Goal: Task Accomplishment & Management: Use online tool/utility

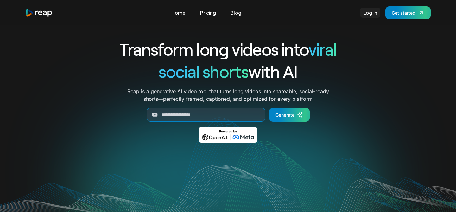
click at [371, 13] on link "Log in" at bounding box center [370, 13] width 20 height 10
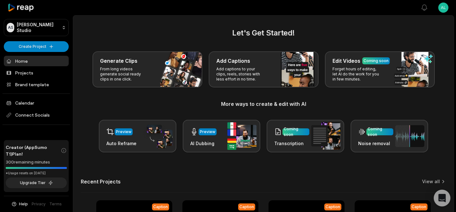
click at [440, 198] on icon "Open Intercom Messenger" at bounding box center [441, 198] width 7 height 8
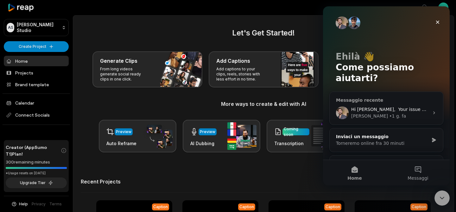
click at [389, 113] on div "• 1 g. fa" at bounding box center [397, 116] width 17 height 7
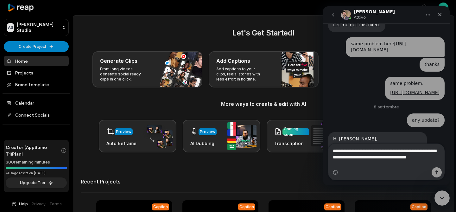
scroll to position [1677, 0]
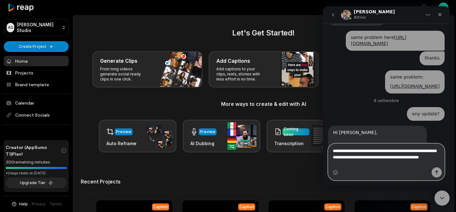
paste textarea "**********"
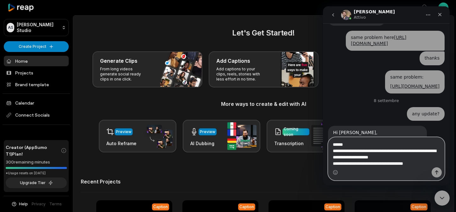
scroll to position [1683, 0]
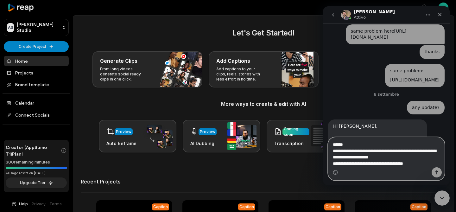
click at [331, 152] on textarea "**********" at bounding box center [387, 152] width 116 height 30
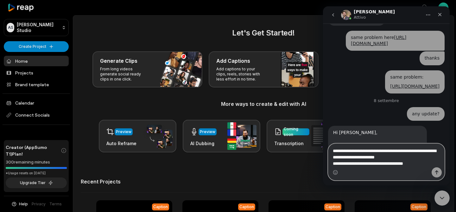
type textarea "**********"
click at [435, 172] on icon "Invia un messaggio…" at bounding box center [436, 172] width 3 height 4
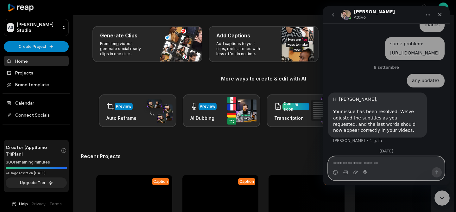
scroll to position [24, 0]
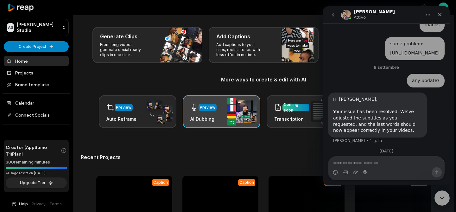
click at [224, 109] on div "Preview AI Dubbing" at bounding box center [222, 111] width 78 height 33
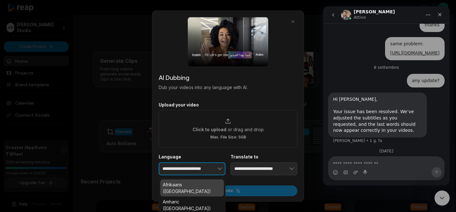
scroll to position [0, 0]
click at [212, 168] on button "button" at bounding box center [210, 168] width 31 height 13
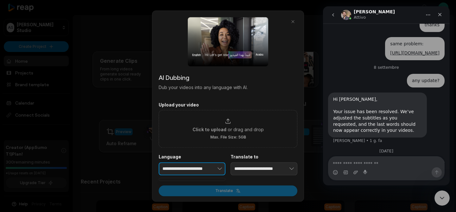
scroll to position [0, 1]
type input "**********"
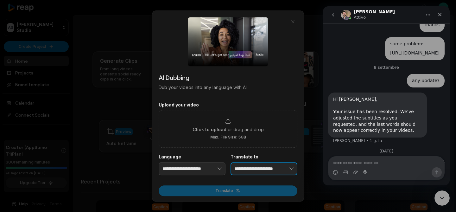
click at [258, 170] on input "**********" at bounding box center [264, 168] width 67 height 13
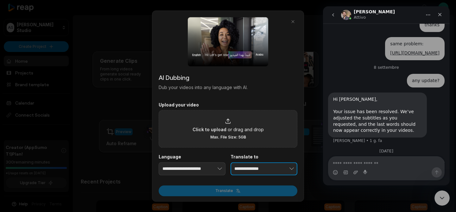
type input "**********"
click at [228, 133] on div "Click to upload or drag and drop Max. File Size: 5GB" at bounding box center [228, 129] width 71 height 22
click at [0, 0] on input "Click to upload or drag and drop Max. File Size: 5GB" at bounding box center [0, 0] width 0 height 0
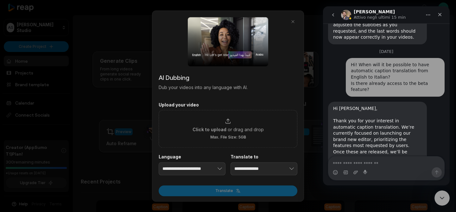
scroll to position [1803, 0]
click at [383, 186] on link "[URL][DOMAIN_NAME]" at bounding box center [366, 191] width 67 height 11
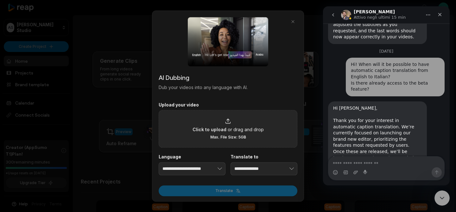
click at [228, 127] on span "or drag and drop" at bounding box center [246, 129] width 36 height 7
click at [0, 0] on input "Click to upload or drag and drop Max. File Size: 5GB" at bounding box center [0, 0] width 0 height 0
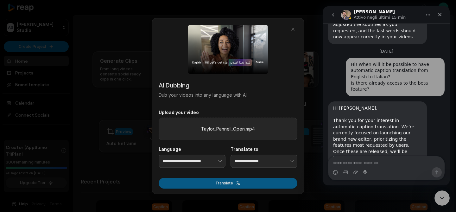
click at [223, 183] on button "Translate" at bounding box center [228, 183] width 139 height 11
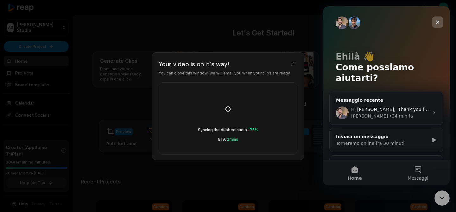
click at [436, 22] on icon "Chiudi" at bounding box center [437, 22] width 5 height 5
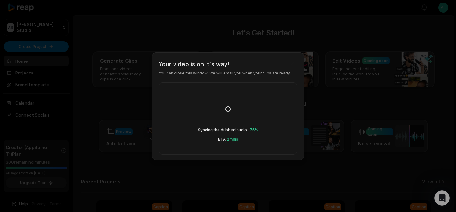
scroll to position [0, 0]
click at [291, 61] on button "button" at bounding box center [293, 63] width 9 height 9
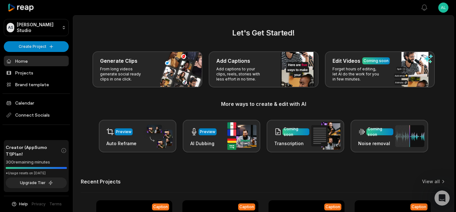
click at [38, 58] on link "Home" at bounding box center [36, 61] width 65 height 10
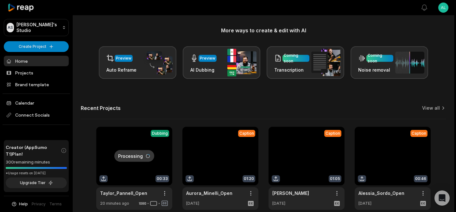
scroll to position [98, 0]
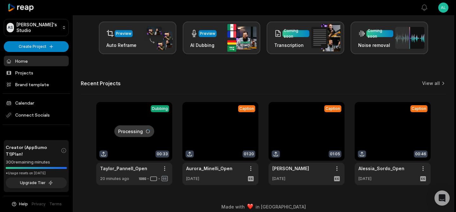
click at [119, 112] on link at bounding box center [134, 143] width 76 height 83
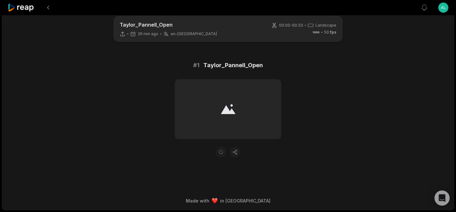
scroll to position [29, 0]
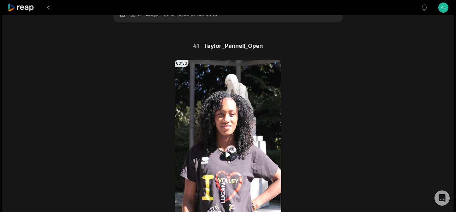
click at [228, 154] on icon at bounding box center [228, 154] width 5 height 5
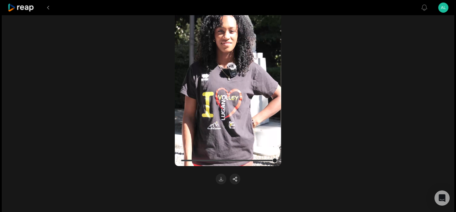
scroll to position [113, 0]
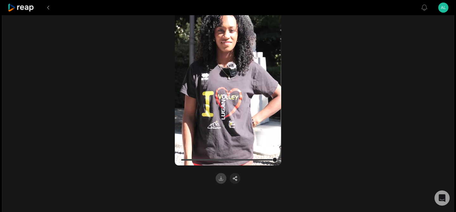
click at [221, 179] on button at bounding box center [221, 178] width 11 height 11
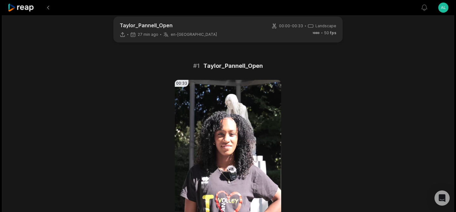
scroll to position [0, 0]
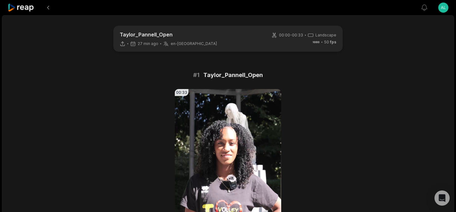
click at [21, 9] on icon at bounding box center [21, 7] width 27 height 9
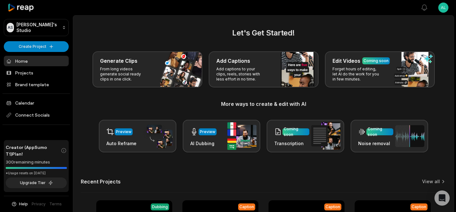
scroll to position [104, 0]
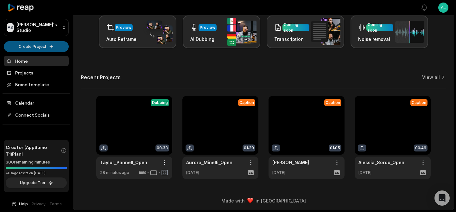
click at [28, 48] on html "AS Alessio's Studio Create Project Home Projects Brand template Calendar Connec…" at bounding box center [228, 2] width 456 height 212
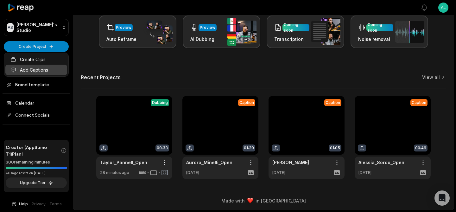
click at [31, 70] on link "Add Captions" at bounding box center [36, 70] width 62 height 10
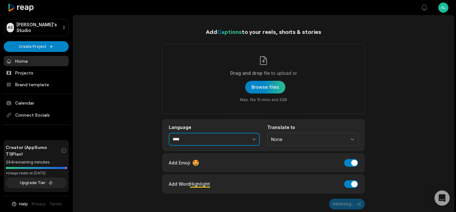
click at [253, 137] on icon "button" at bounding box center [254, 139] width 6 height 6
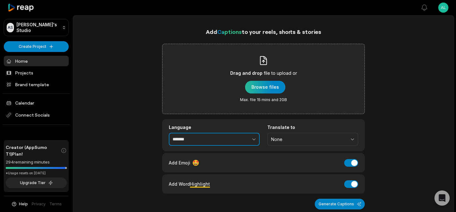
type input "*******"
click at [272, 86] on div "button" at bounding box center [265, 87] width 40 height 13
click at [264, 92] on div "button" at bounding box center [265, 87] width 40 height 13
click at [270, 90] on div "button" at bounding box center [265, 87] width 40 height 13
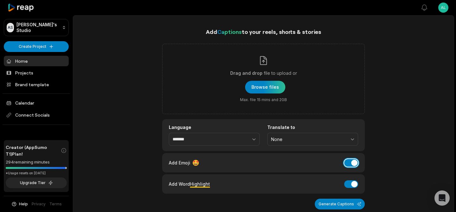
click at [357, 164] on button "Add Emoji" at bounding box center [351, 163] width 14 height 8
click at [354, 188] on div "Add Word Highlight Add Word Highlight" at bounding box center [263, 184] width 189 height 9
click at [345, 181] on div "Add Word Highlight Add Word Highlight" at bounding box center [263, 184] width 189 height 9
click at [349, 182] on button "Add Word Highlight" at bounding box center [351, 184] width 14 height 8
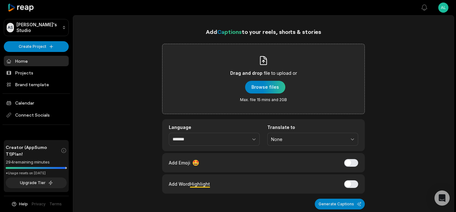
click at [254, 70] on span "Drag and drop" at bounding box center [246, 73] width 32 height 8
click at [0, 0] on input "Drag and drop file to upload or Browse files Max. file 15 mins and 2GB" at bounding box center [0, 0] width 0 height 0
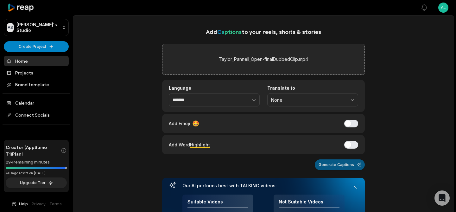
click at [337, 163] on button "Generate Captions" at bounding box center [340, 164] width 50 height 11
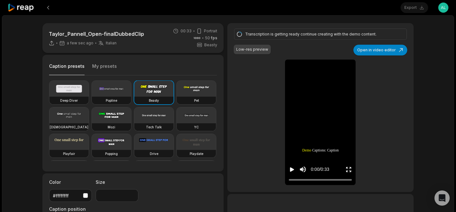
click at [102, 63] on button "My presets" at bounding box center [104, 69] width 25 height 12
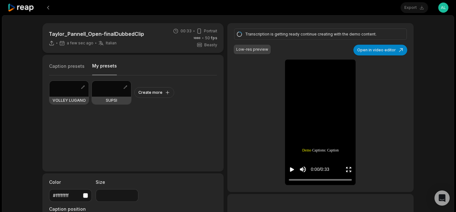
click at [66, 90] on div at bounding box center [68, 89] width 39 height 16
type input "**"
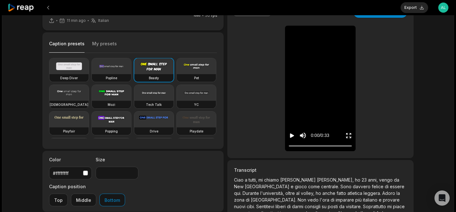
scroll to position [30, 0]
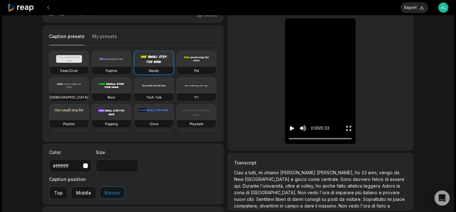
click at [292, 128] on icon "Play video" at bounding box center [292, 128] width 4 height 4
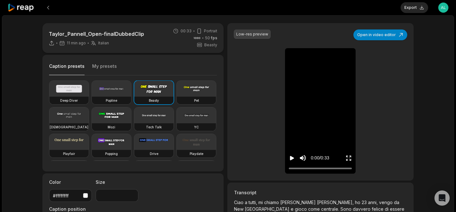
click at [105, 65] on button "My presets" at bounding box center [104, 69] width 25 height 12
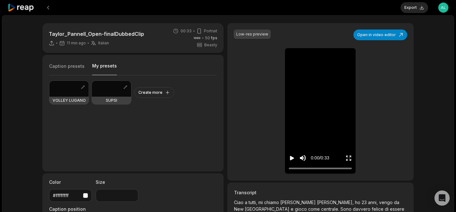
click at [65, 91] on div at bounding box center [68, 89] width 39 height 16
type input "**"
click at [175, 110] on div "VOLLEY LUGANO SUPSI Create more" at bounding box center [133, 120] width 168 height 91
click at [292, 160] on icon "Play video" at bounding box center [292, 158] width 6 height 6
click at [292, 158] on icon "Pause video" at bounding box center [292, 158] width 6 height 6
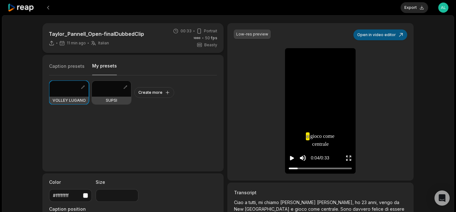
click at [386, 37] on button "Open in video editor" at bounding box center [381, 34] width 54 height 11
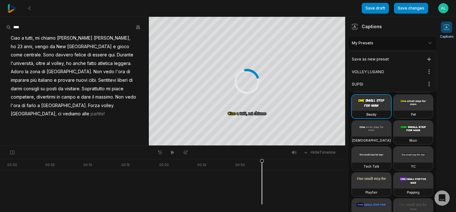
click at [381, 44] on html "Save draft Save changes Open user menu Captions Your browser does not support m…" at bounding box center [228, 106] width 456 height 212
click at [372, 71] on div "VOLLEY LUGANO Open options" at bounding box center [392, 72] width 86 height 12
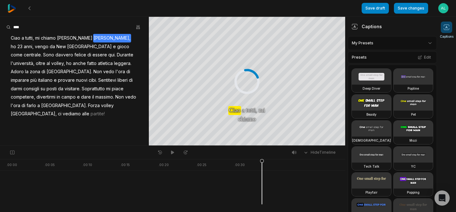
click at [93, 36] on span "Pernell," at bounding box center [112, 38] width 38 height 9
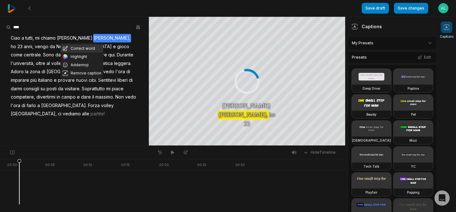
click at [77, 49] on button "Correct word" at bounding box center [82, 48] width 43 height 8
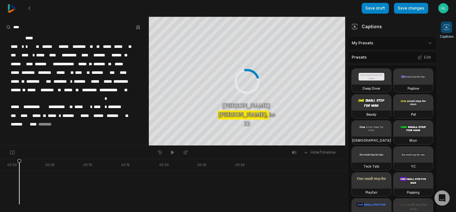
click at [80, 42] on span "********" at bounding box center [80, 46] width 17 height 9
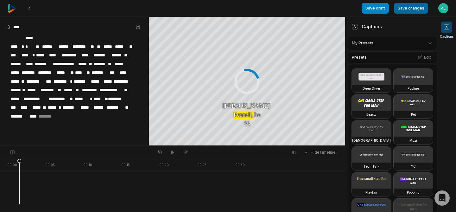
click at [410, 7] on button "Save changes" at bounding box center [411, 8] width 34 height 11
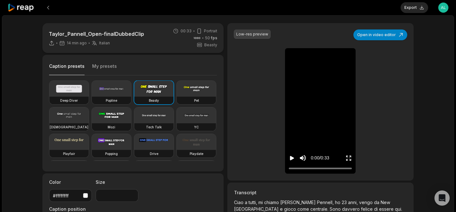
type input "**"
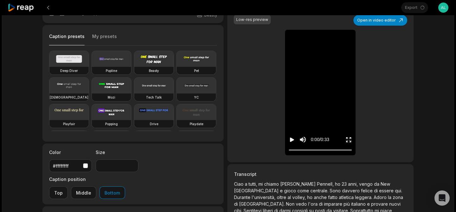
scroll to position [31, 0]
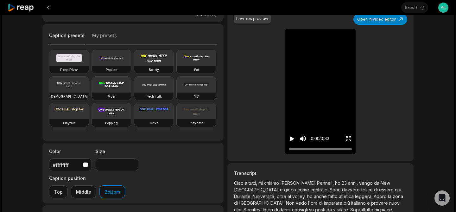
click at [291, 139] on icon "Play video" at bounding box center [292, 139] width 4 height 4
click at [291, 139] on icon "Pause video" at bounding box center [291, 139] width 1 height 4
click at [304, 140] on icon "Mute sound" at bounding box center [303, 139] width 8 height 8
click at [293, 139] on icon "Play video" at bounding box center [292, 139] width 4 height 4
click at [293, 139] on icon "Pause video" at bounding box center [293, 139] width 1 height 4
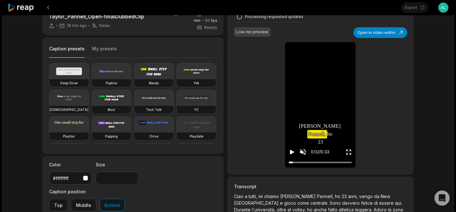
scroll to position [0, 0]
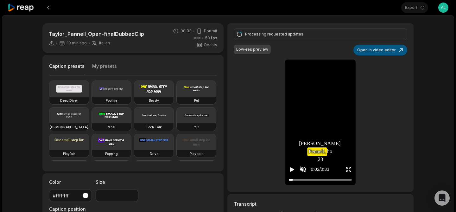
click at [378, 50] on button "Open in video editor" at bounding box center [381, 50] width 54 height 11
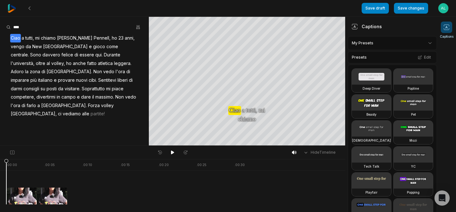
click at [93, 37] on span "Pennell," at bounding box center [102, 38] width 18 height 9
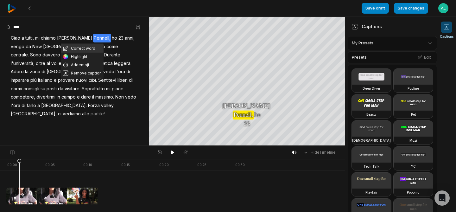
click at [80, 47] on button "Correct word" at bounding box center [82, 48] width 43 height 8
click at [93, 39] on span "Pennell," at bounding box center [102, 38] width 18 height 9
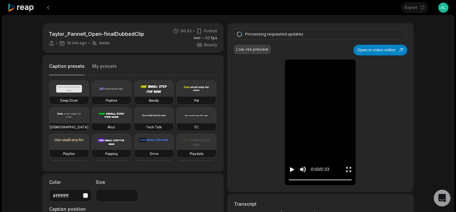
click at [445, 193] on div "Open Intercom Messenger" at bounding box center [442, 198] width 17 height 17
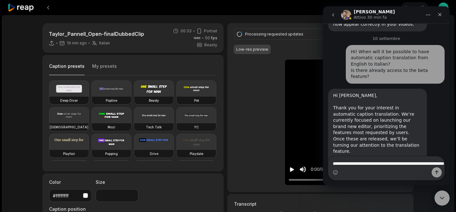
scroll to position [1822, 0]
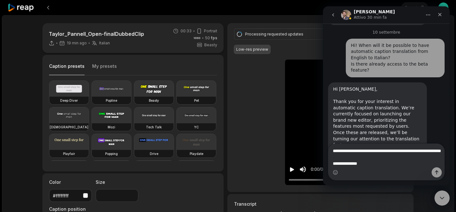
type textarea "**********"
click at [439, 171] on icon "Invia un messaggio…" at bounding box center [436, 172] width 5 height 5
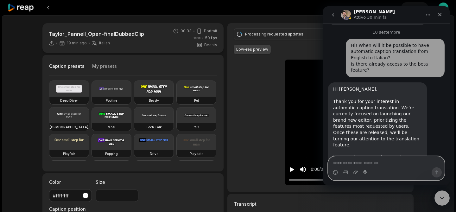
scroll to position [1838, 0]
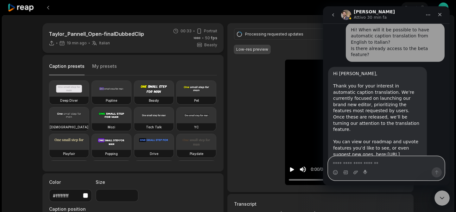
click at [393, 166] on textarea "Scrivi un messaggio..." at bounding box center [387, 162] width 116 height 11
type textarea "**********"
click at [440, 172] on button "Invia un messaggio…" at bounding box center [437, 172] width 10 height 10
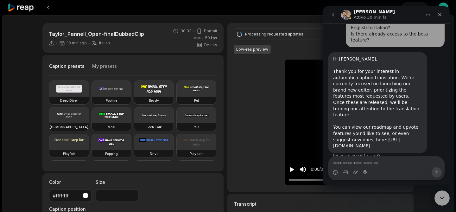
click at [227, 12] on div at bounding box center [205, 7] width 394 height 15
click at [441, 191] on div "Chiudi il messenger Intercom" at bounding box center [441, 196] width 15 height 15
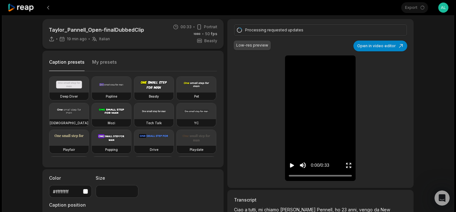
scroll to position [3, 0]
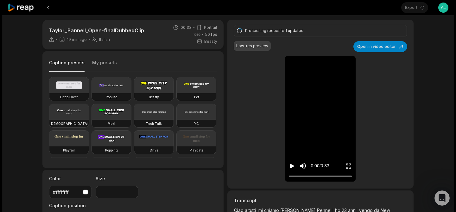
click at [295, 166] on icon "Play video" at bounding box center [292, 166] width 6 height 6
click at [447, 193] on div "Apri il messenger Intercom" at bounding box center [441, 197] width 21 height 21
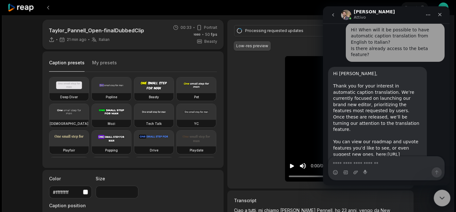
scroll to position [1852, 0]
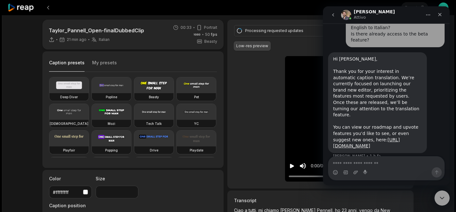
click at [281, 9] on div at bounding box center [205, 7] width 394 height 15
click at [442, 198] on icon "Chiudi il messenger Intercom" at bounding box center [442, 197] width 8 height 8
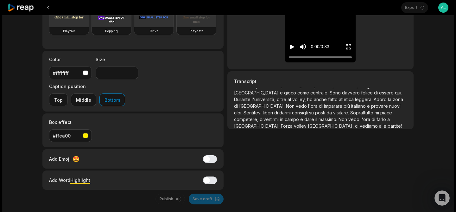
scroll to position [0, 0]
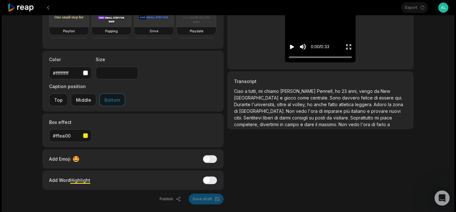
click at [293, 48] on icon "Play video" at bounding box center [292, 47] width 4 height 4
click at [348, 57] on div at bounding box center [320, 57] width 63 height 4
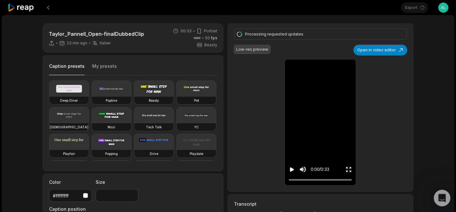
click at [444, 197] on icon "Apri il messenger Intercom" at bounding box center [441, 197] width 10 height 10
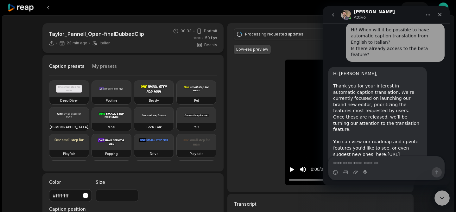
scroll to position [1852, 0]
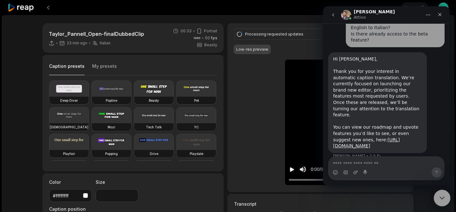
click at [442, 197] on icon "Chiudi il messenger Intercom" at bounding box center [442, 197] width 8 height 8
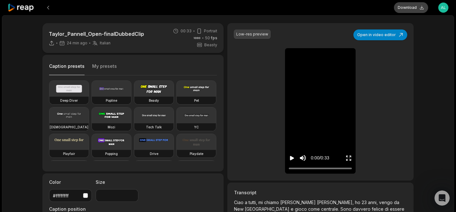
click at [415, 8] on button "Download" at bounding box center [411, 7] width 34 height 11
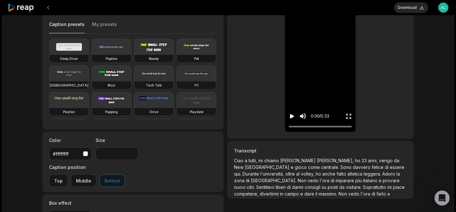
scroll to position [43, 0]
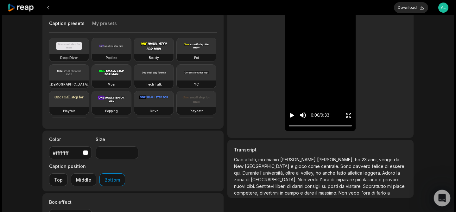
click at [439, 196] on icon "Apri il messenger Intercom" at bounding box center [441, 197] width 10 height 10
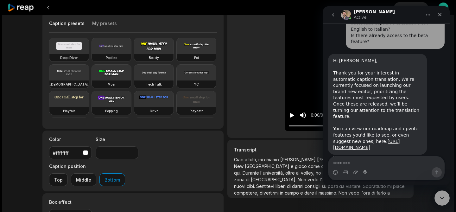
scroll to position [1852, 0]
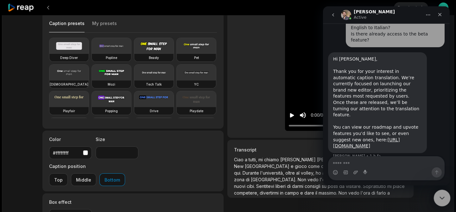
click at [444, 195] on icon "Chiudi il messenger Intercom" at bounding box center [442, 197] width 8 height 8
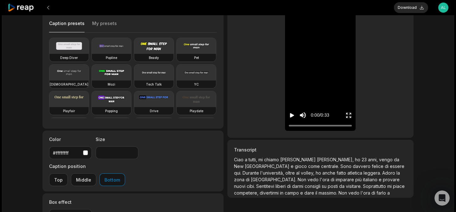
click at [350, 114] on icon "Enter Fullscreen" at bounding box center [349, 115] width 6 height 6
click at [348, 114] on icon "Enter Fullscreen" at bounding box center [347, 114] width 2 height 2
click at [294, 114] on icon "Play video" at bounding box center [292, 115] width 6 height 6
click at [350, 115] on icon "Enter Fullscreen" at bounding box center [349, 115] width 6 height 6
click at [292, 114] on icon "Pause video" at bounding box center [292, 115] width 6 height 6
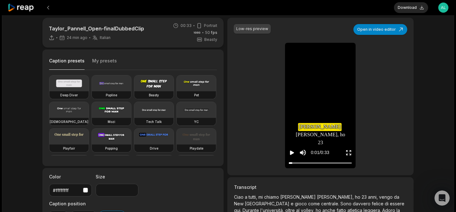
scroll to position [1, 0]
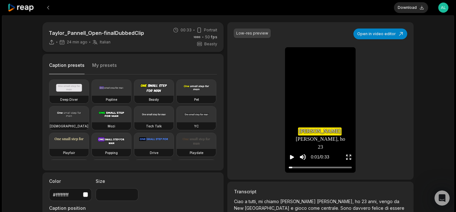
click at [348, 158] on icon "Enter Fullscreen" at bounding box center [349, 157] width 6 height 6
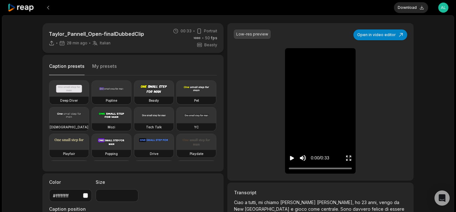
click at [348, 158] on icon "Enter Fullscreen" at bounding box center [349, 158] width 6 height 6
click at [346, 158] on icon "Enter Fullscreen" at bounding box center [349, 158] width 6 height 6
click at [352, 159] on icon "Enter Fullscreen" at bounding box center [349, 158] width 6 height 6
click at [330, 58] on video at bounding box center [321, 53] width 20 height 10
click at [290, 157] on icon "Pause video" at bounding box center [292, 158] width 6 height 6
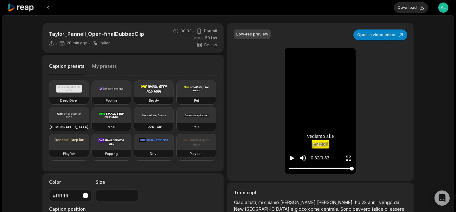
drag, startPoint x: 340, startPoint y: 168, endPoint x: 354, endPoint y: 167, distance: 14.0
click at [354, 167] on div "0:32 / 0:33" at bounding box center [320, 156] width 71 height 34
click at [335, 135] on span "mi" at bounding box center [333, 136] width 5 height 8
drag, startPoint x: 297, startPoint y: 167, endPoint x: 349, endPoint y: 166, distance: 52.3
click at [349, 166] on div "0:31 / 0:33" at bounding box center [320, 156] width 71 height 34
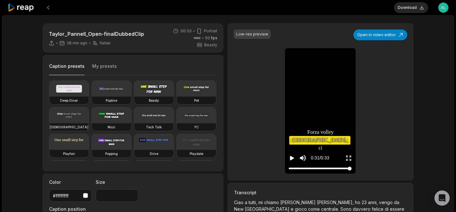
click at [349, 169] on div at bounding box center [350, 169] width 4 height 4
click at [351, 168] on div at bounding box center [351, 169] width 4 height 4
click at [352, 168] on div at bounding box center [352, 169] width 4 height 4
click at [350, 158] on icon "Enter Fullscreen" at bounding box center [349, 158] width 6 height 6
click at [349, 157] on icon "Enter Fullscreen" at bounding box center [349, 158] width 6 height 6
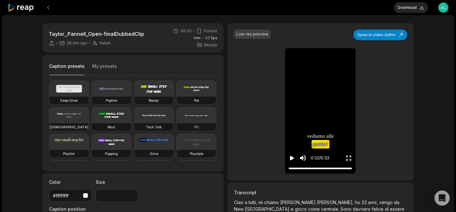
click at [349, 157] on icon "Enter Fullscreen" at bounding box center [349, 158] width 6 height 6
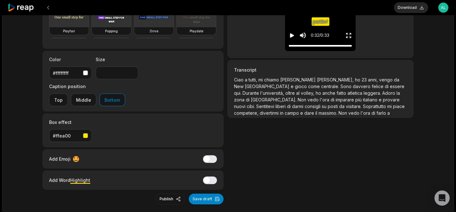
click at [344, 116] on p "Ciao a tutti, mi [PERSON_NAME], ho 23 anni, vengo da [GEOGRAPHIC_DATA] e gioco …" at bounding box center [320, 96] width 173 height 40
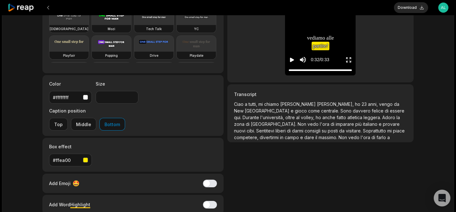
click at [443, 198] on icon "Open Intercom Messenger" at bounding box center [441, 198] width 7 height 8
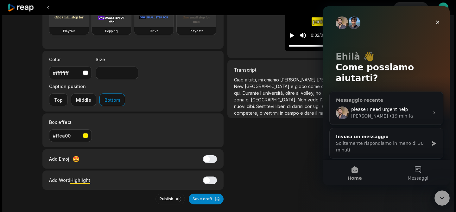
scroll to position [0, 0]
click at [323, 92] on span "anche" at bounding box center [330, 92] width 14 height 5
click at [337, 92] on span "fatto" at bounding box center [342, 92] width 11 height 5
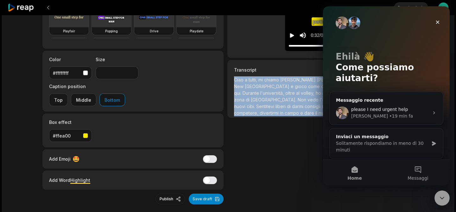
click at [337, 92] on span "fatto" at bounding box center [342, 92] width 11 height 5
copy p "Ciao a tutti, mi [PERSON_NAME], ho 23 anni, vengo da [GEOGRAPHIC_DATA] e gioco …"
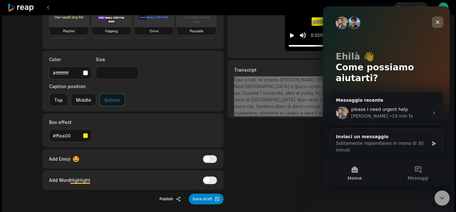
click at [438, 21] on icon "Chiudi" at bounding box center [437, 22] width 5 height 5
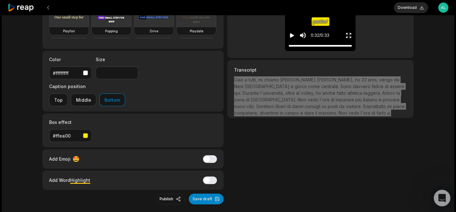
click at [440, 195] on icon "Apri il messenger Intercom" at bounding box center [441, 197] width 10 height 10
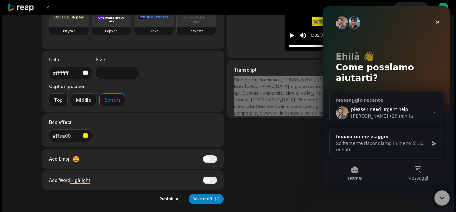
click at [402, 107] on span "please I need urgent help" at bounding box center [379, 109] width 57 height 5
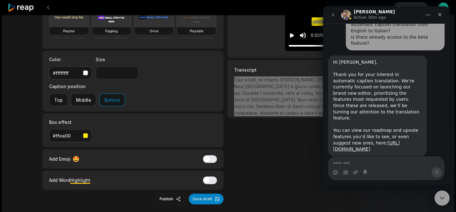
scroll to position [1852, 0]
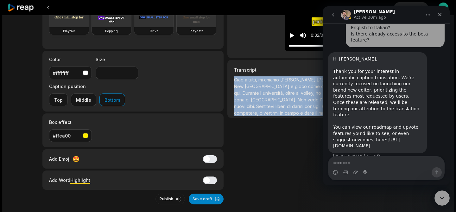
click at [300, 149] on div "Low-res preview Open in video editor [PERSON_NAME] a a tutti, tutti, mi mi chia…" at bounding box center [320, 53] width 186 height 304
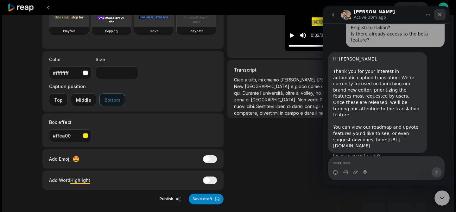
click at [443, 14] on div "Chiudi" at bounding box center [439, 14] width 11 height 11
